Goal: Transaction & Acquisition: Purchase product/service

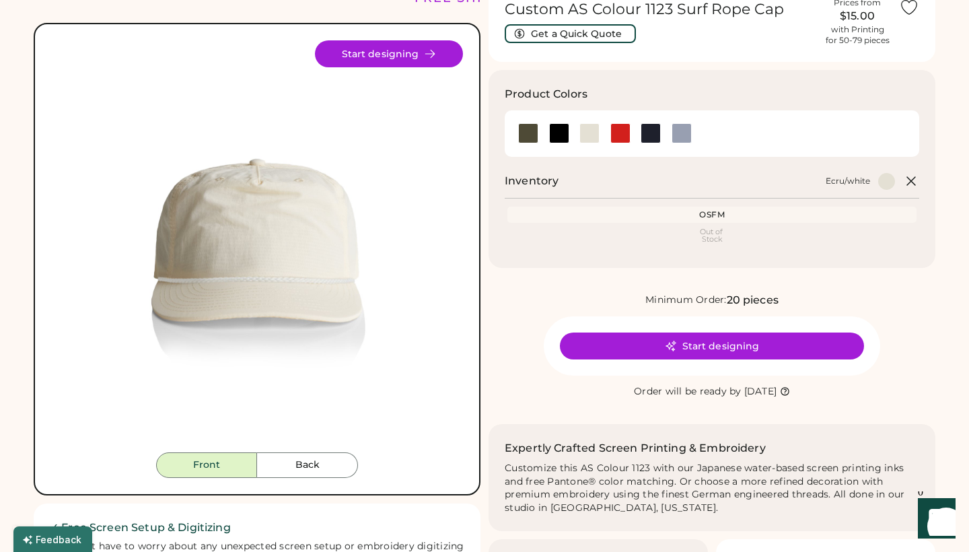
scroll to position [72, 0]
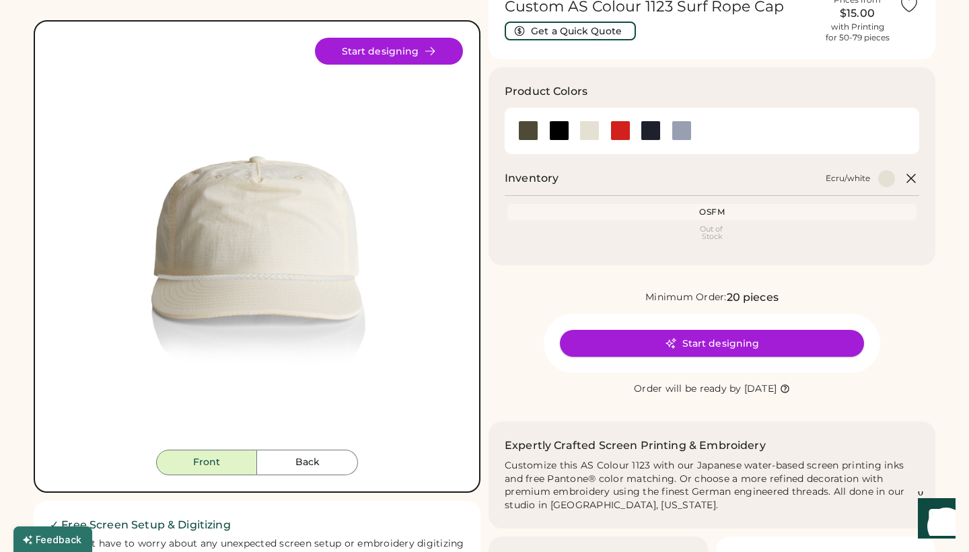
click at [659, 340] on button "Start designing" at bounding box center [712, 343] width 304 height 27
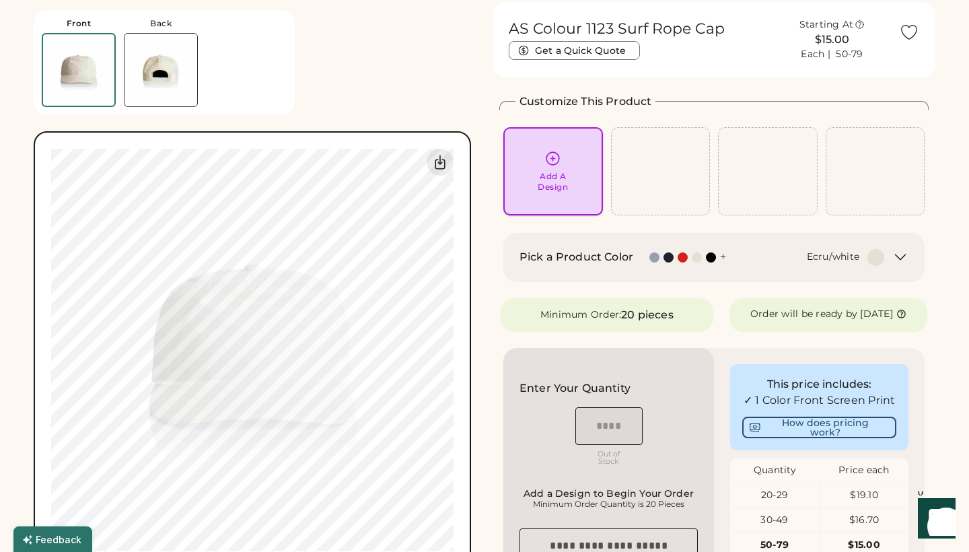
click at [551, 178] on div "Add A Design" at bounding box center [553, 182] width 30 height 22
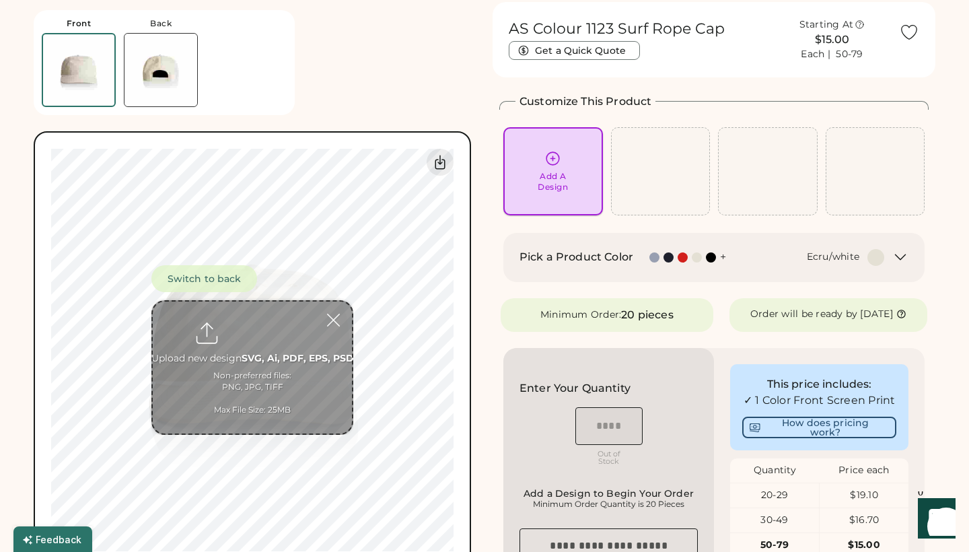
scroll to position [50, 0]
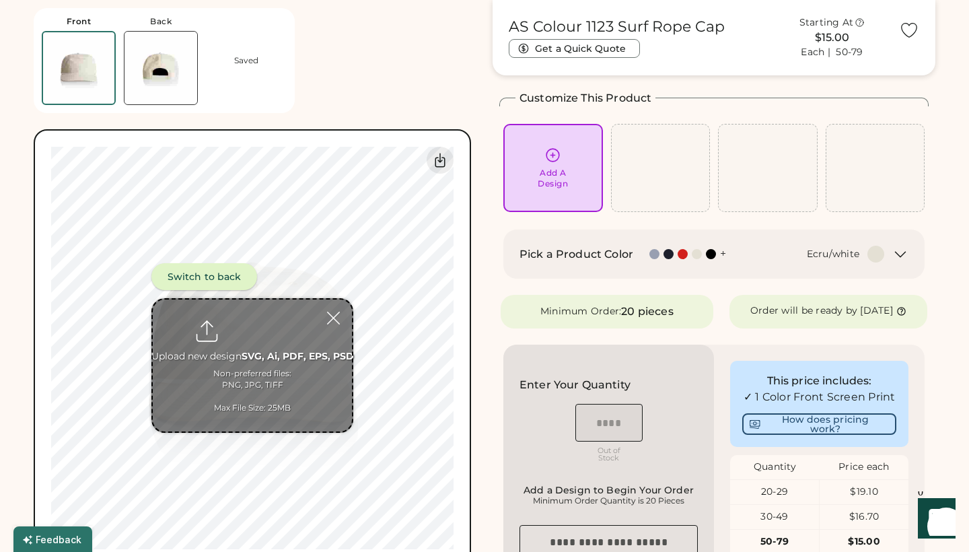
click at [224, 269] on button "Switch to back" at bounding box center [204, 276] width 106 height 27
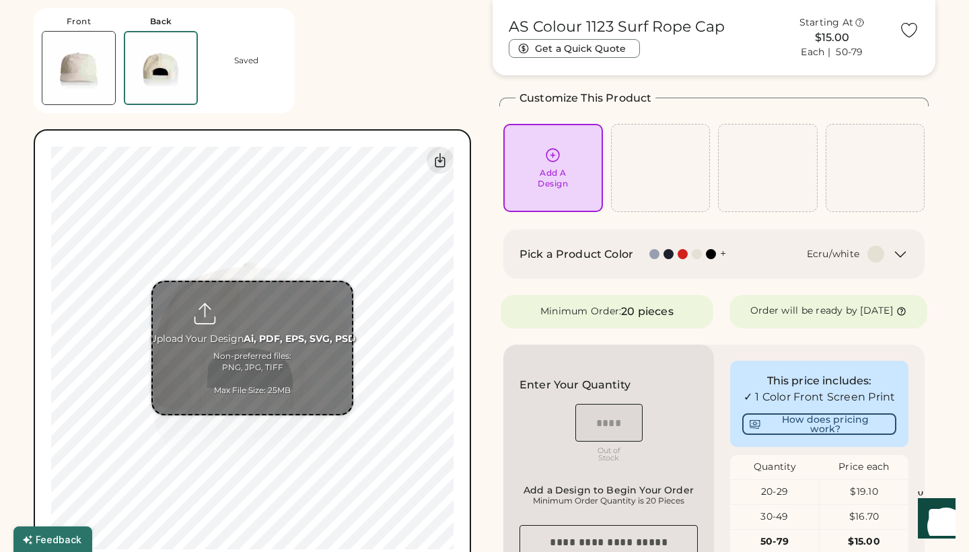
click at [264, 316] on input "file" at bounding box center [252, 348] width 199 height 132
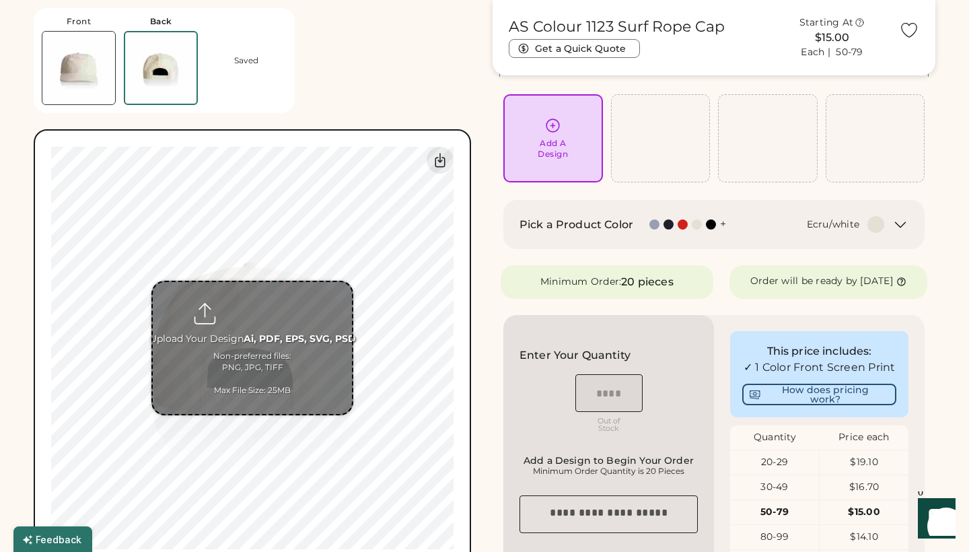
scroll to position [88, 0]
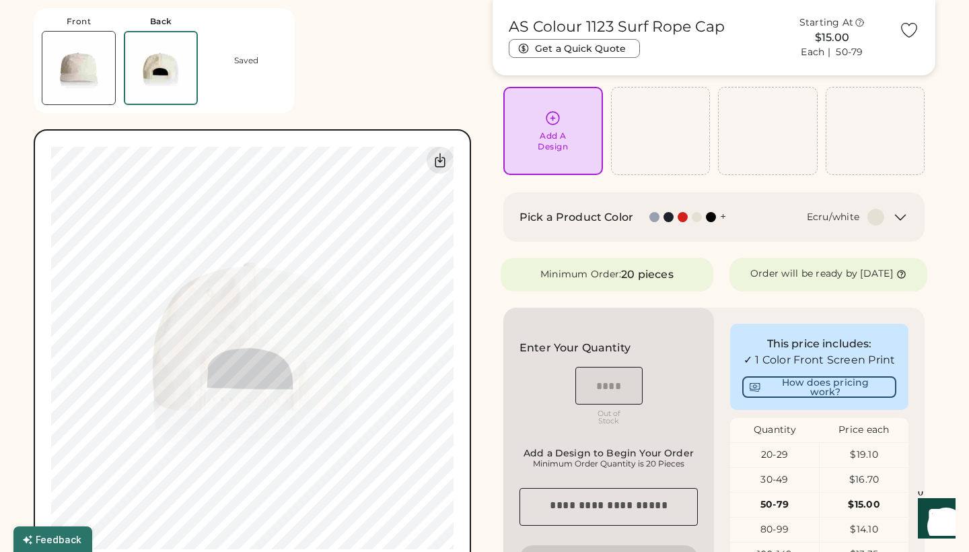
click at [94, 85] on img at bounding box center [78, 68] width 73 height 73
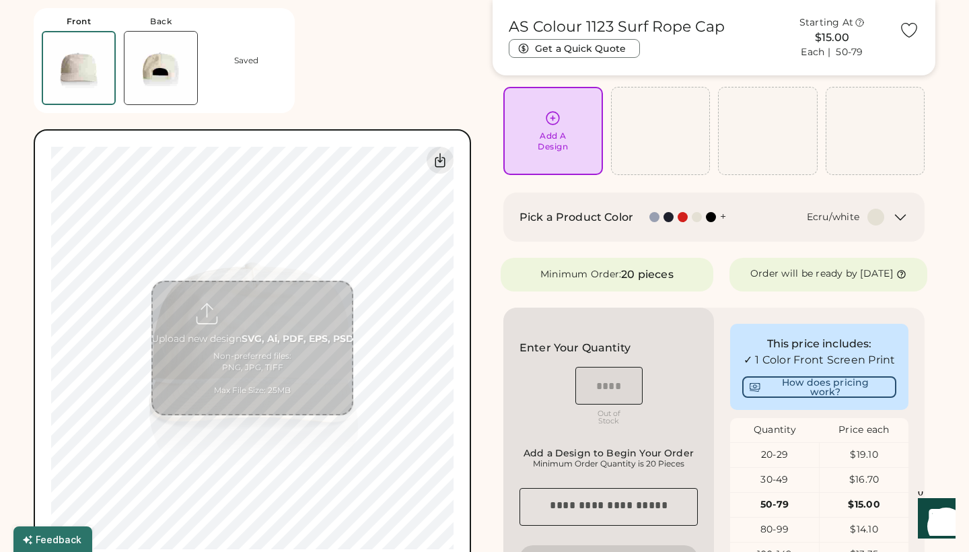
click at [289, 316] on input "file" at bounding box center [252, 348] width 199 height 132
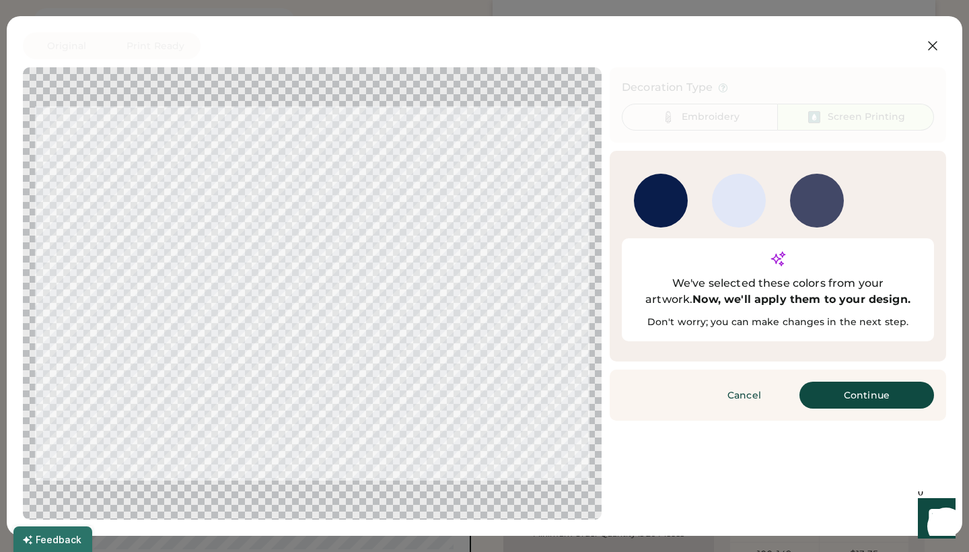
click at [850, 382] on button "Continue" at bounding box center [867, 395] width 135 height 27
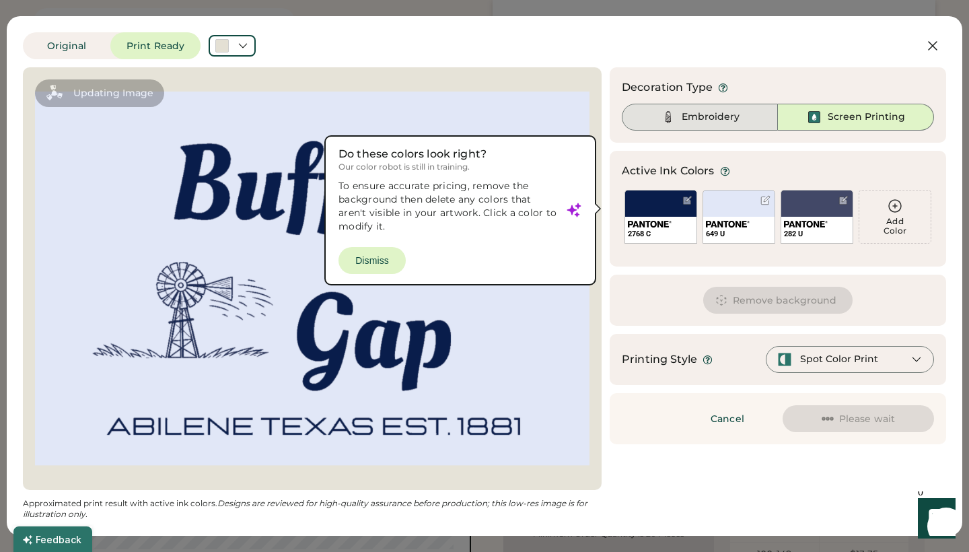
click at [726, 118] on div "Embroidery" at bounding box center [711, 116] width 58 height 13
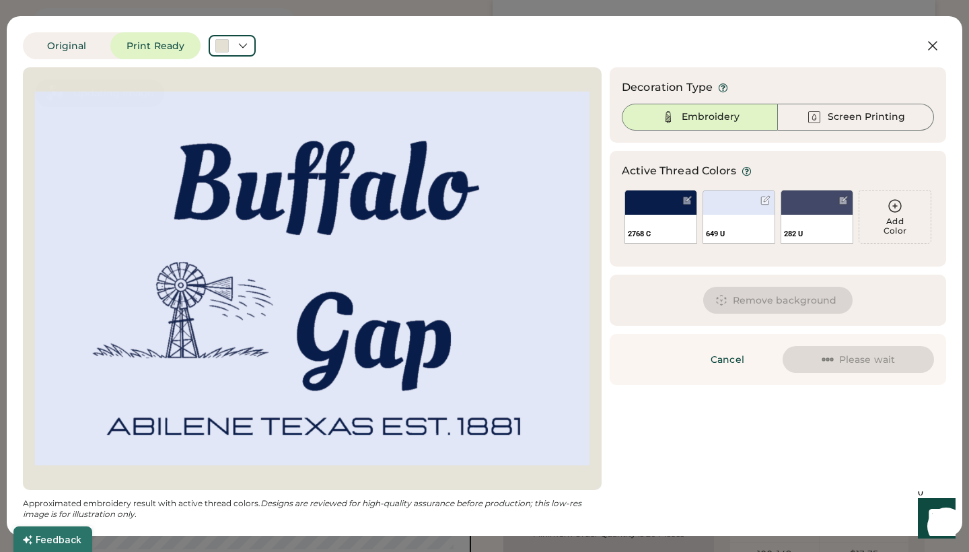
drag, startPoint x: 346, startPoint y: 264, endPoint x: 726, endPoint y: 124, distance: 404.7
click at [347, 264] on div at bounding box center [312, 278] width 555 height 399
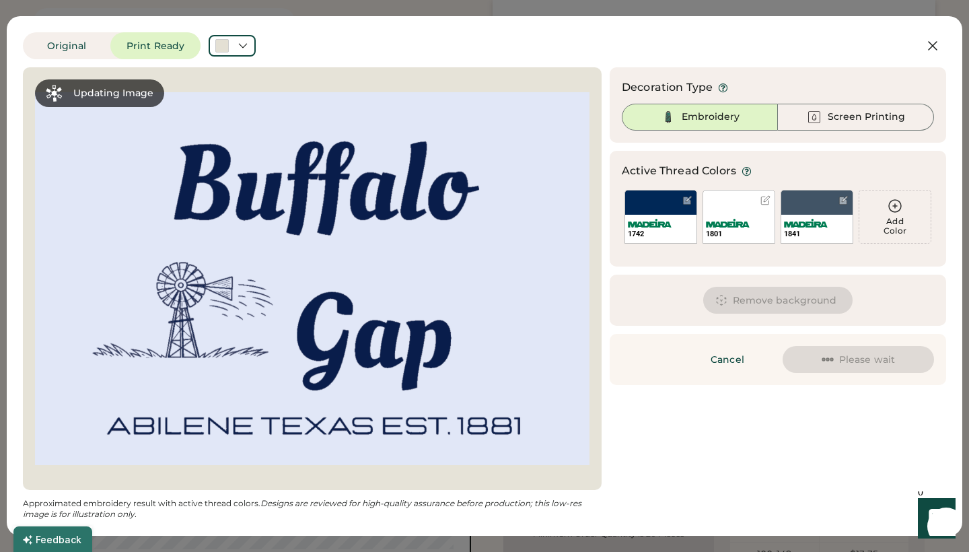
drag, startPoint x: 726, startPoint y: 124, endPoint x: 933, endPoint y: 46, distance: 221.3
click at [726, 124] on div "Embroidery" at bounding box center [700, 117] width 156 height 27
click at [933, 46] on icon at bounding box center [933, 46] width 8 height 8
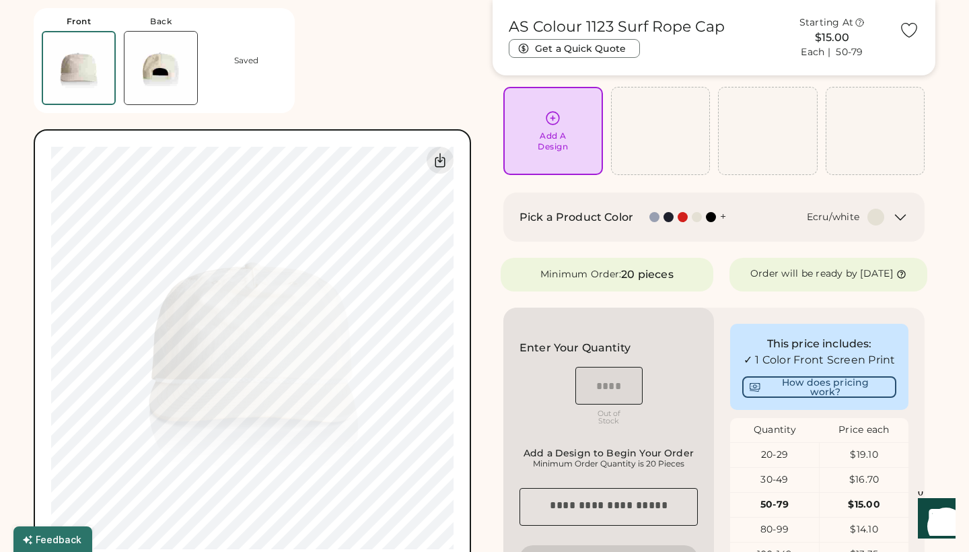
drag, startPoint x: 921, startPoint y: 50, endPoint x: 749, endPoint y: 323, distance: 322.8
click at [563, 141] on div "Add A Design" at bounding box center [553, 142] width 30 height 22
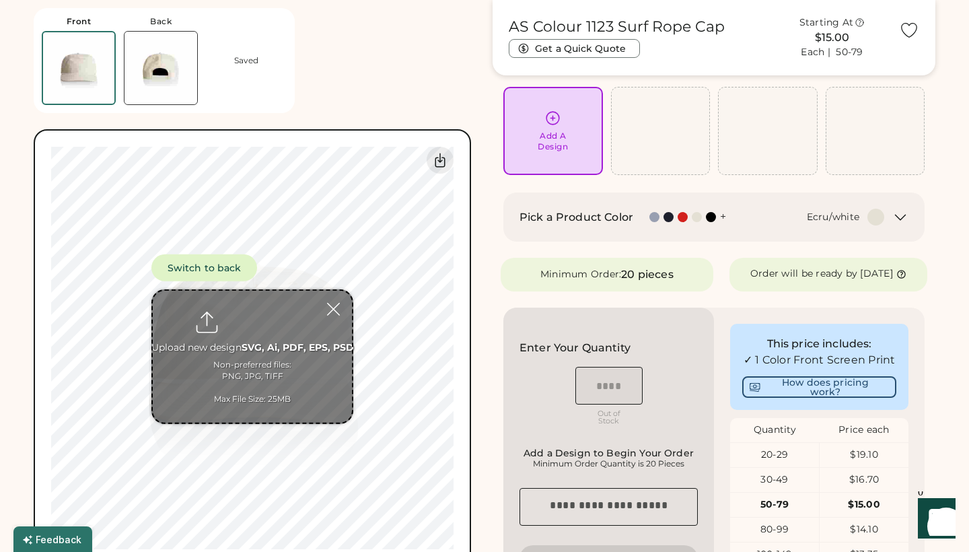
click at [232, 352] on input "file" at bounding box center [252, 357] width 199 height 132
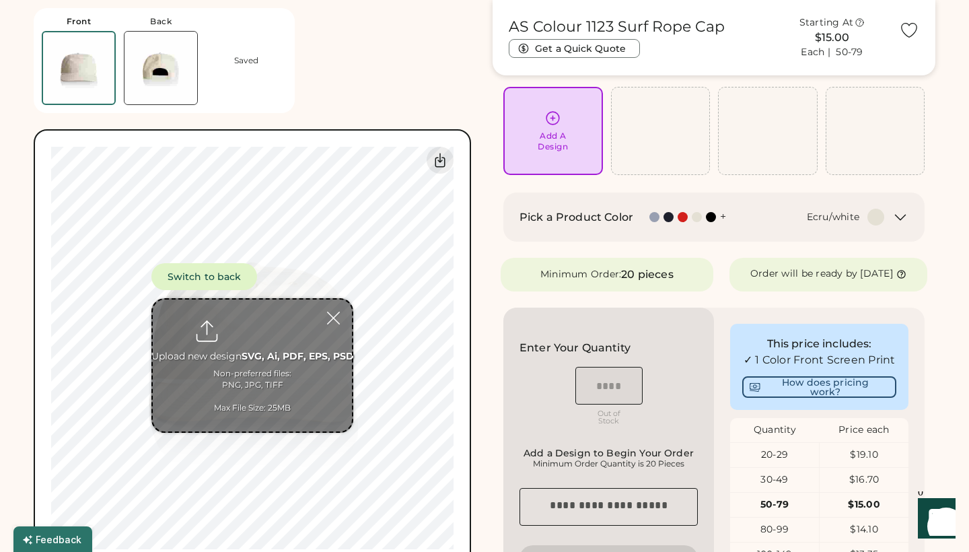
type input "**********"
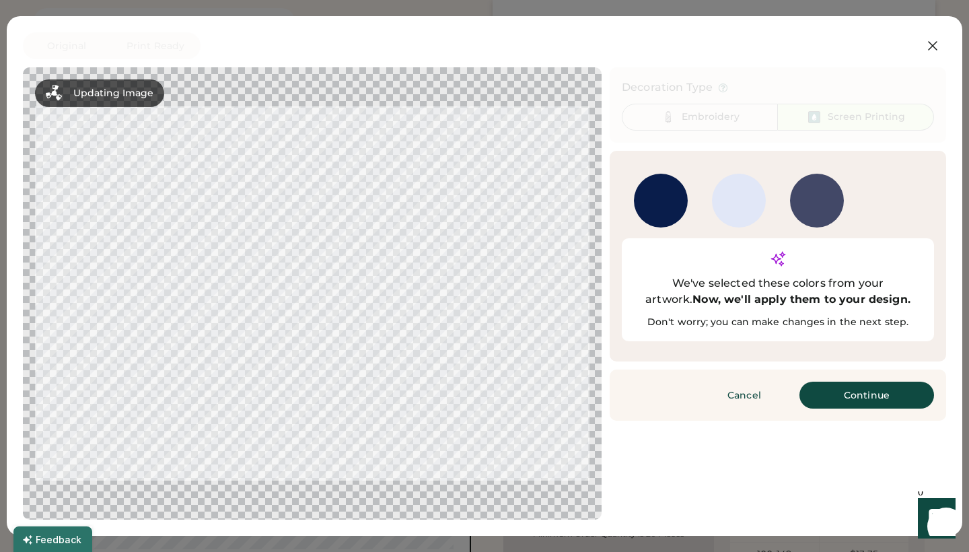
click at [846, 382] on button "Continue" at bounding box center [867, 395] width 135 height 27
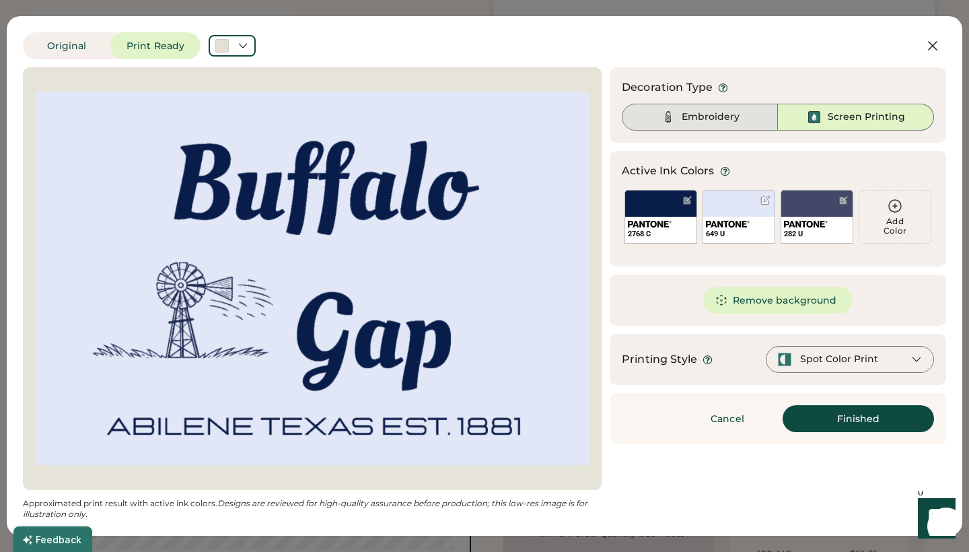
click at [727, 127] on div "Embroidery" at bounding box center [700, 117] width 156 height 27
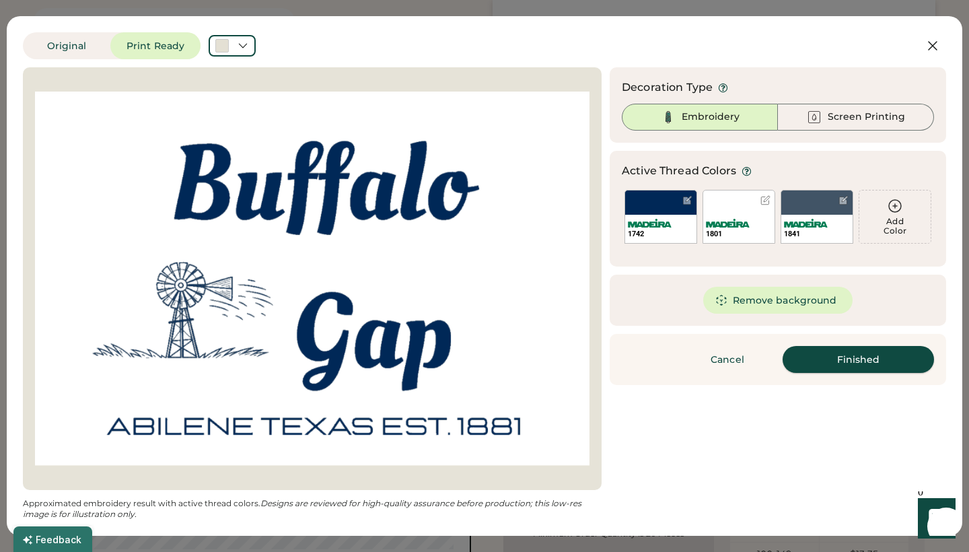
click at [844, 360] on button "Finished" at bounding box center [858, 359] width 151 height 27
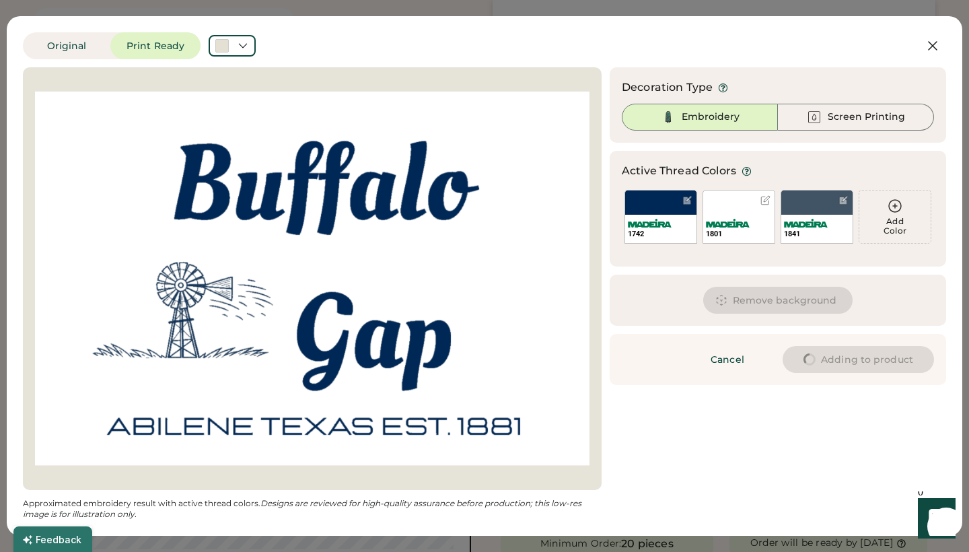
type input "****"
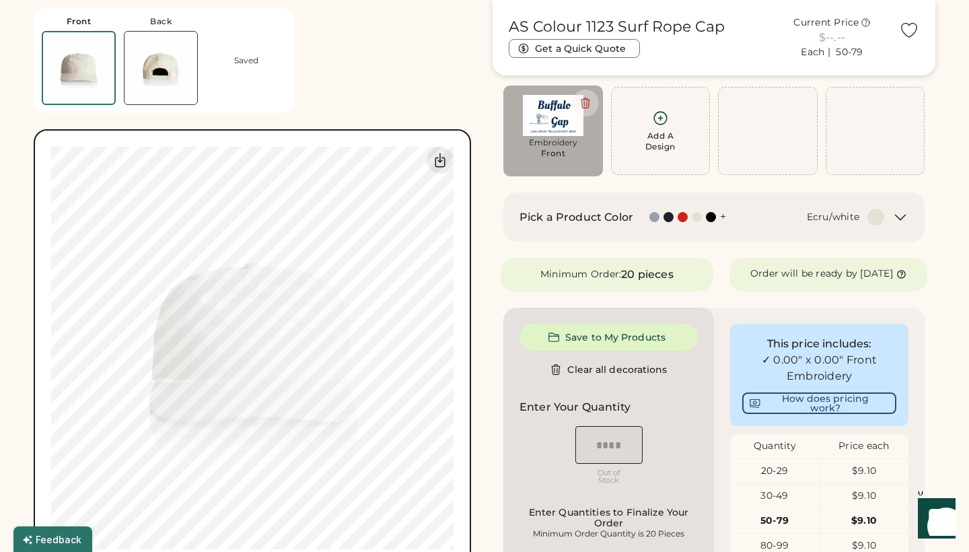
type input "****"
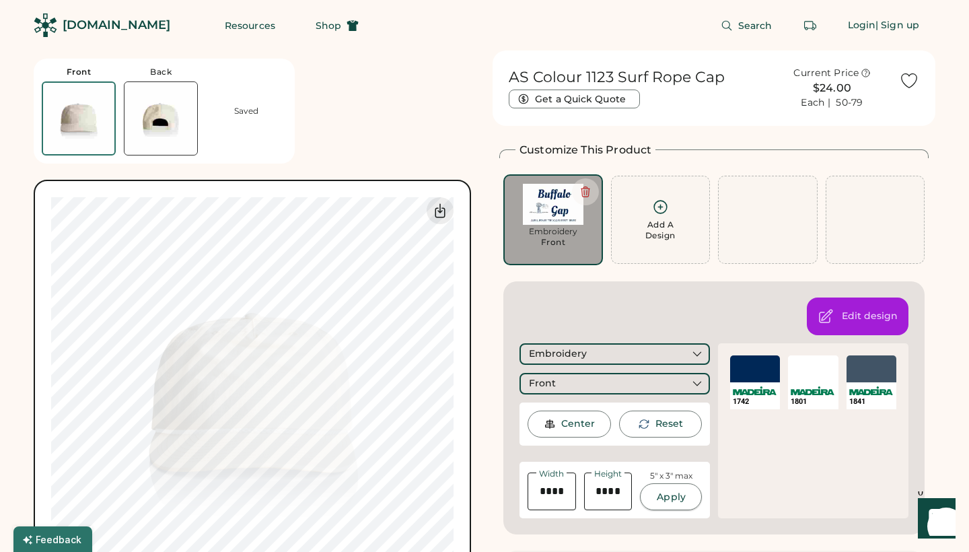
scroll to position [0, 0]
click at [550, 208] on img at bounding box center [553, 204] width 81 height 41
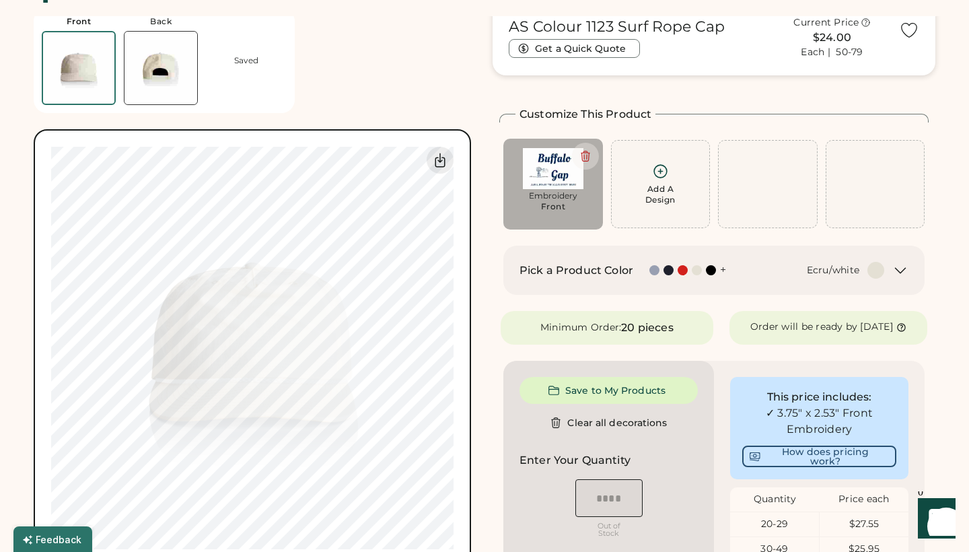
scroll to position [18, 0]
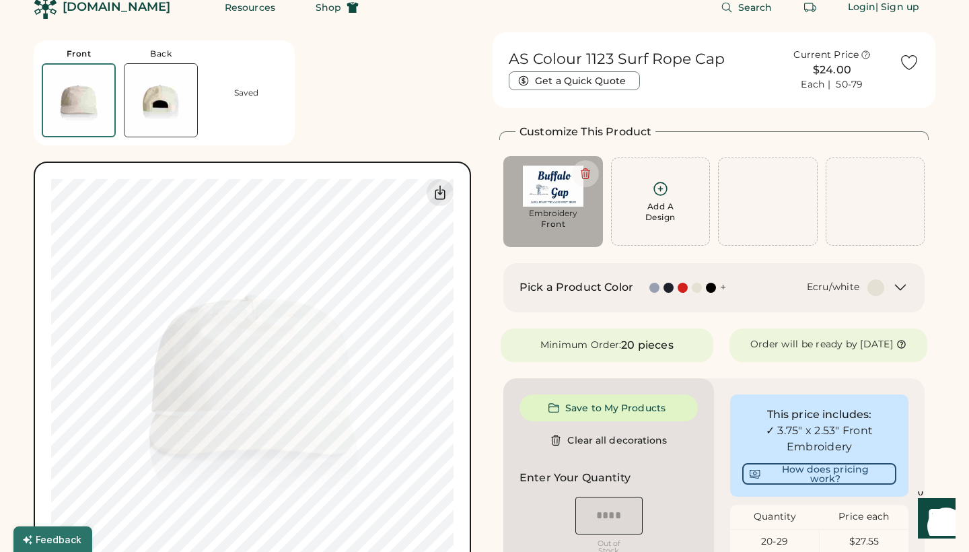
click at [555, 209] on div "Embroidery" at bounding box center [553, 213] width 81 height 11
type input "****"
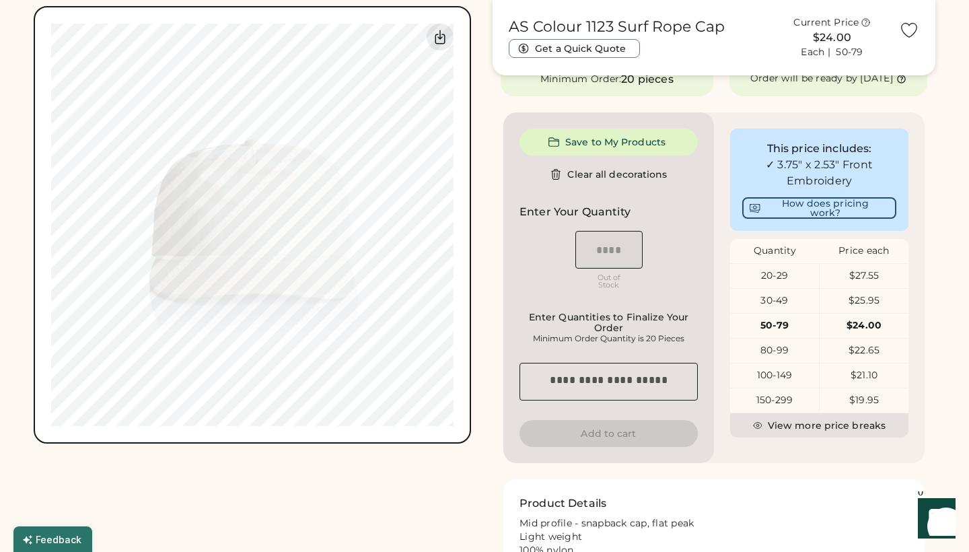
scroll to position [80, 0]
